Goal: Transaction & Acquisition: Purchase product/service

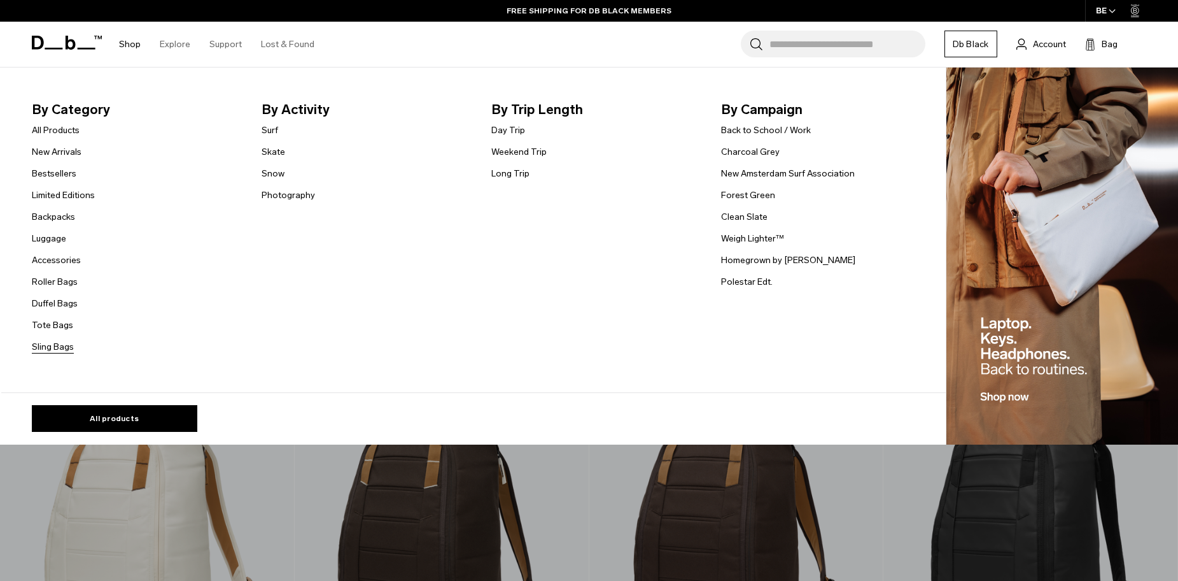
click at [49, 349] on link "Sling Bags" at bounding box center [53, 346] width 42 height 13
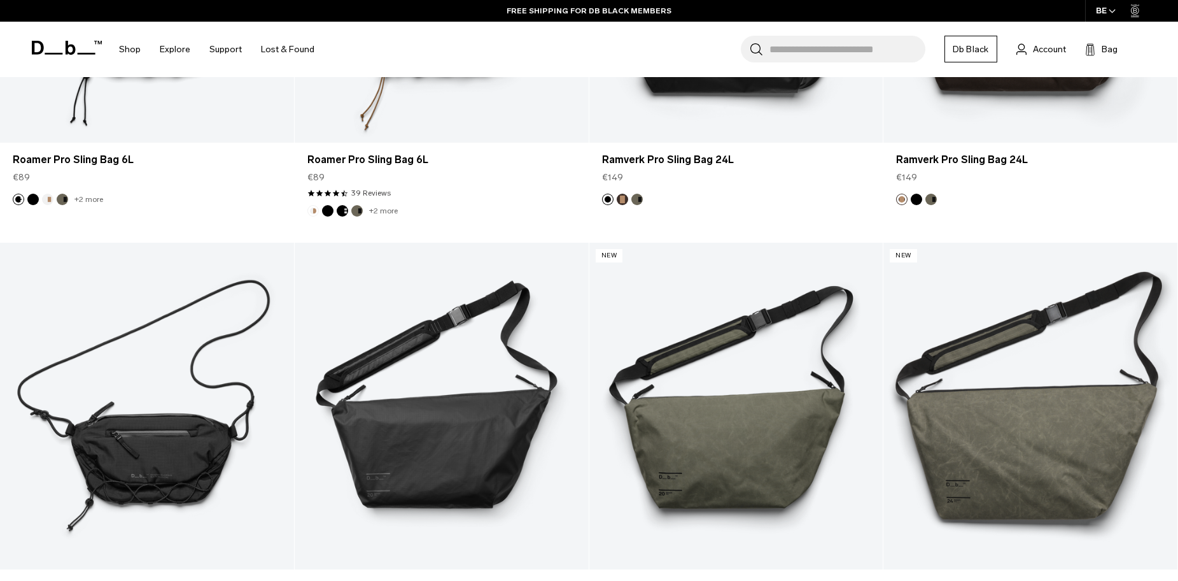
scroll to position [318, 0]
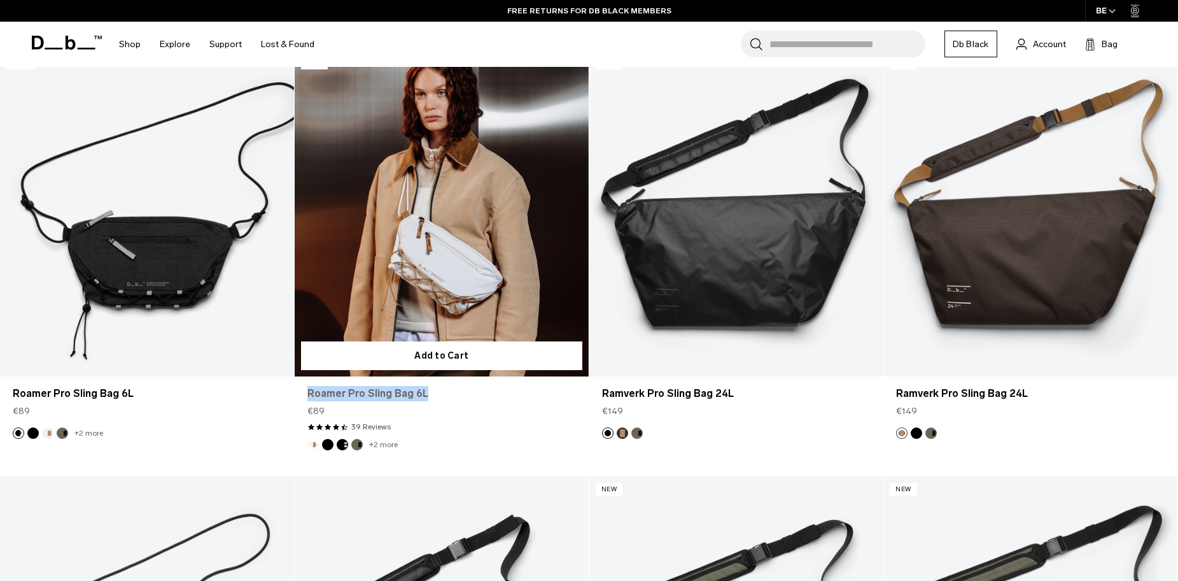
drag, startPoint x: 307, startPoint y: 395, endPoint x: 423, endPoint y: 397, distance: 116.5
copy link "Roamer Pro Sling Bag 6L"
